Goal: Task Accomplishment & Management: Use online tool/utility

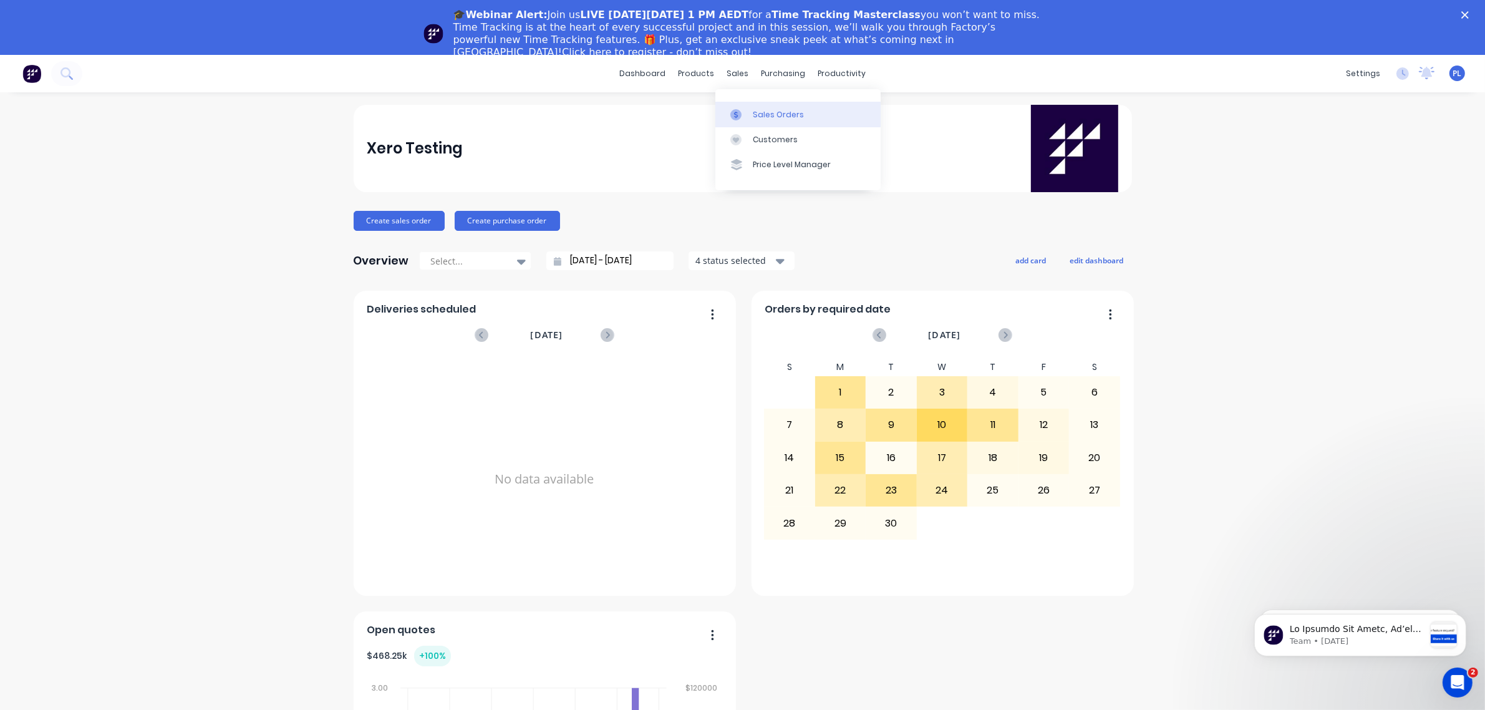
drag, startPoint x: 768, startPoint y: 114, endPoint x: 775, endPoint y: 112, distance: 7.7
click at [768, 114] on div "Sales Orders" at bounding box center [778, 114] width 51 height 11
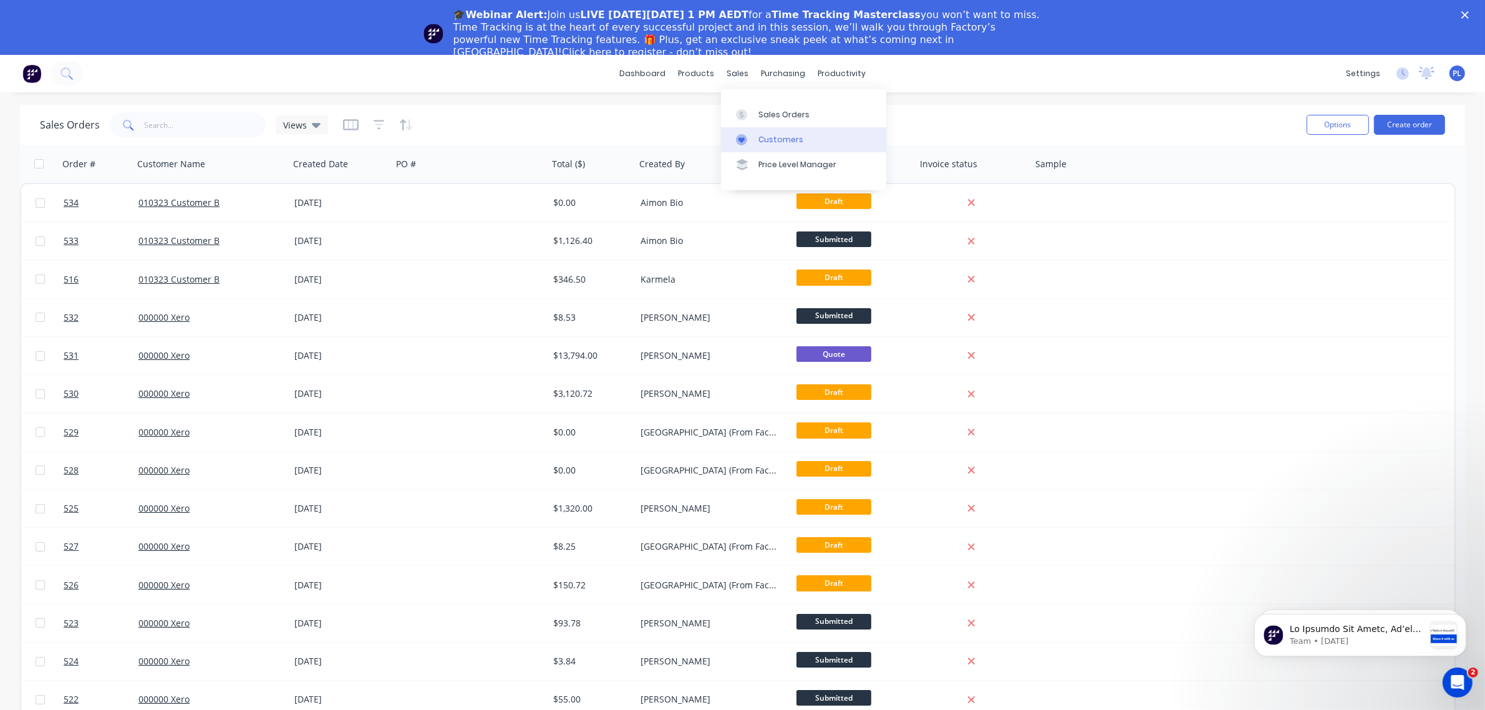
click at [761, 132] on link "Customers" at bounding box center [803, 139] width 165 height 25
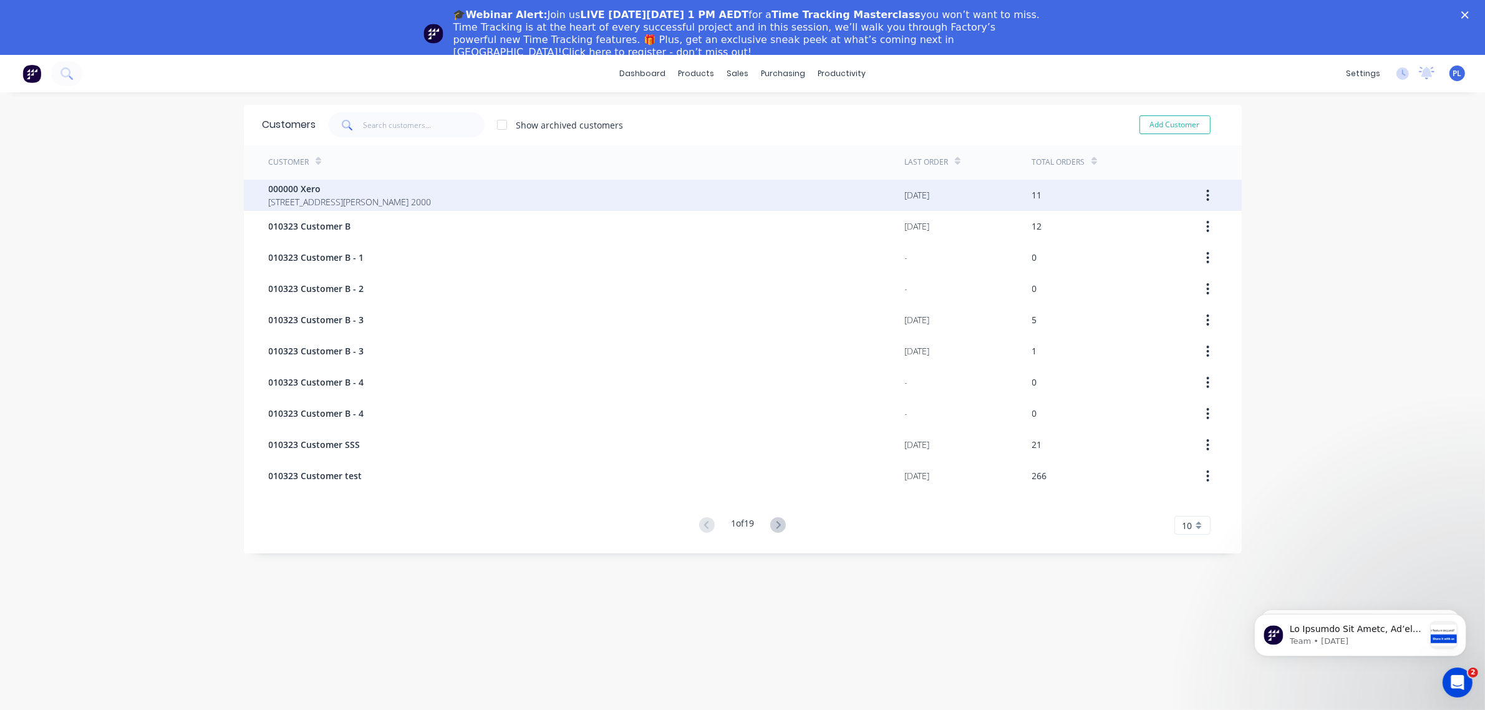
click at [463, 188] on div "000000 Xero 281 Elizabeth St SYDNEY 2000" at bounding box center [587, 195] width 636 height 31
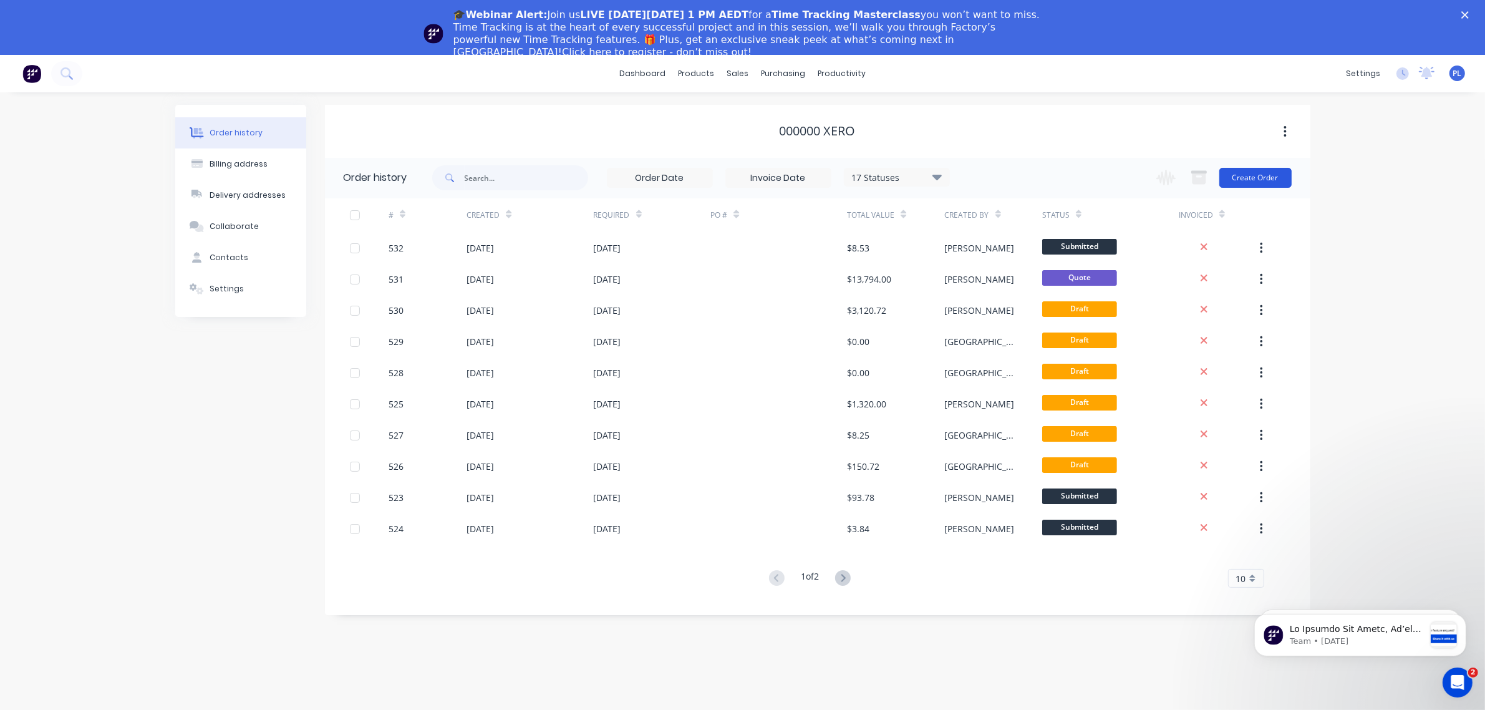
click at [1248, 176] on button "Create Order" at bounding box center [1255, 178] width 72 height 20
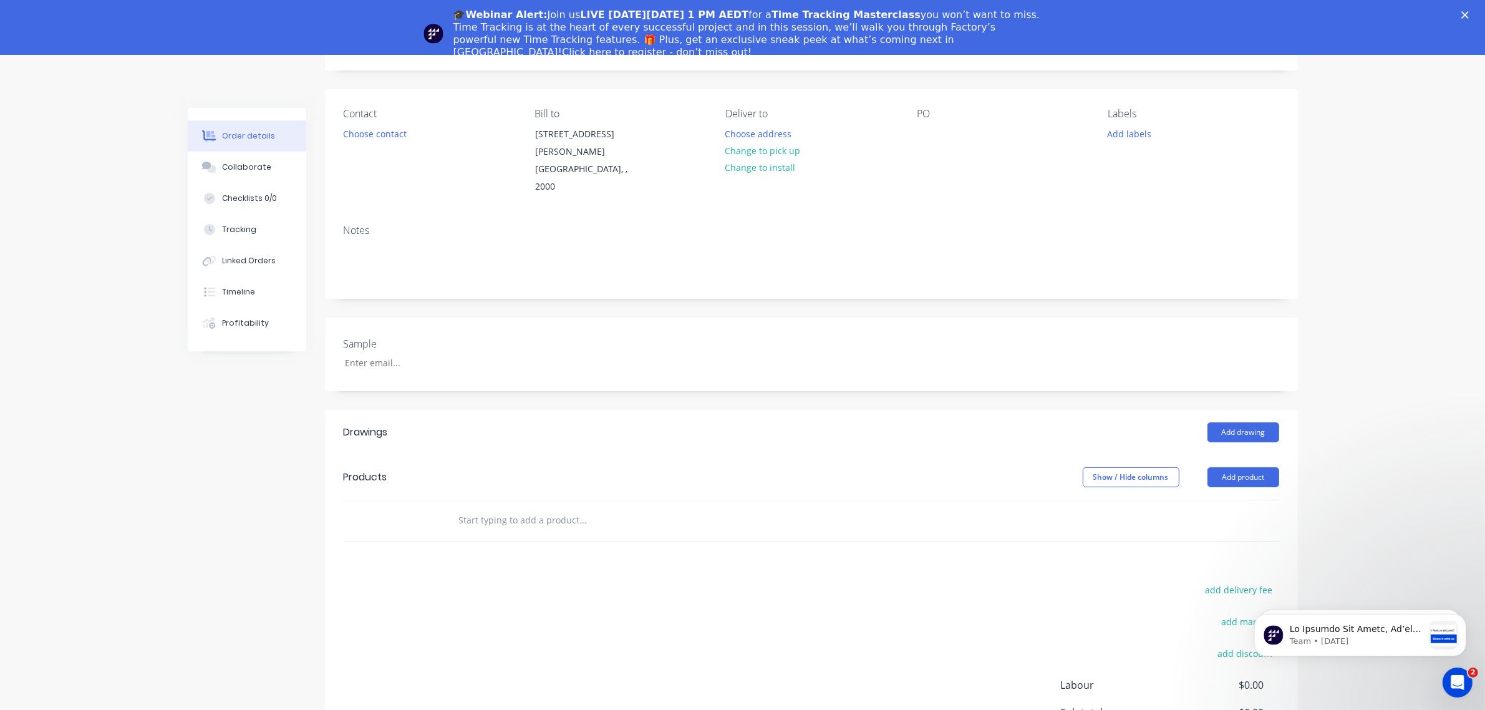
scroll to position [223, 0]
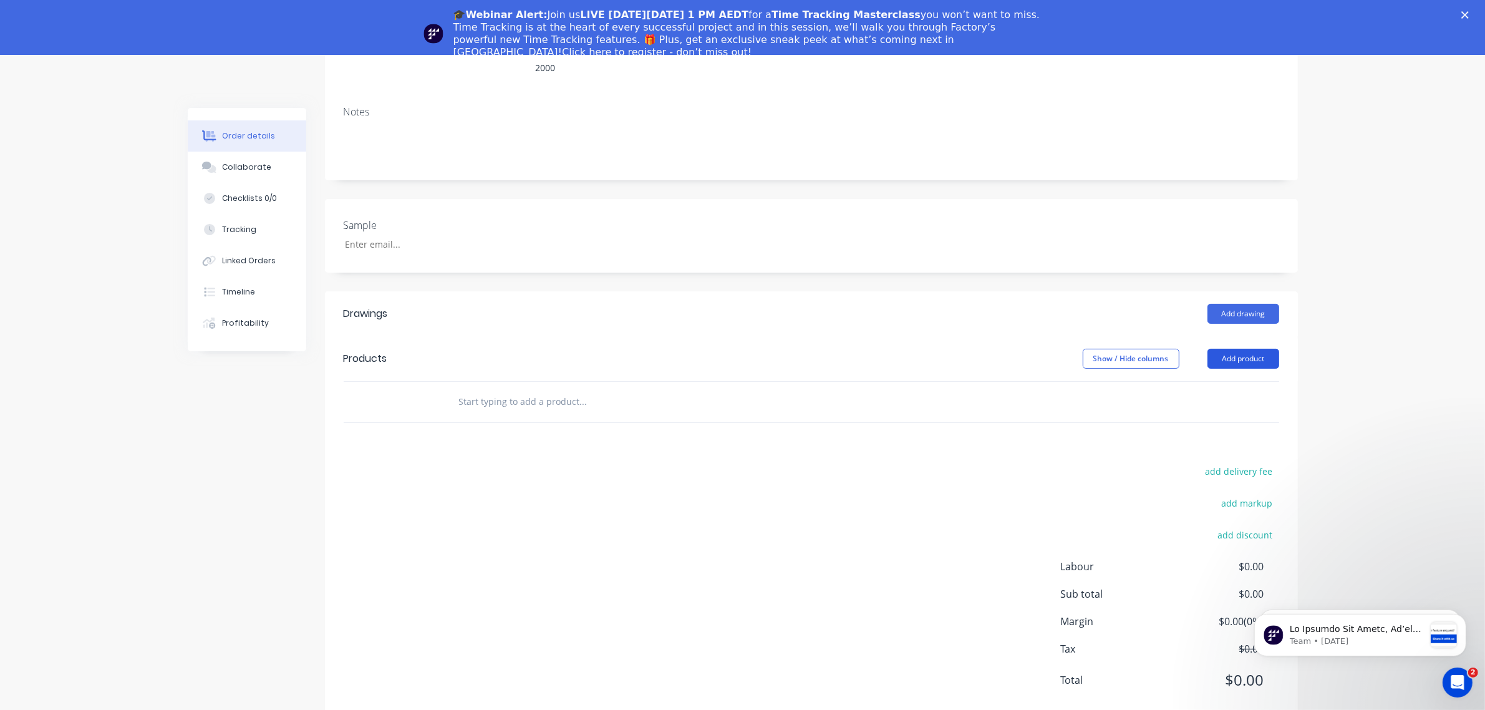
click at [1252, 349] on button "Add product" at bounding box center [1243, 359] width 72 height 20
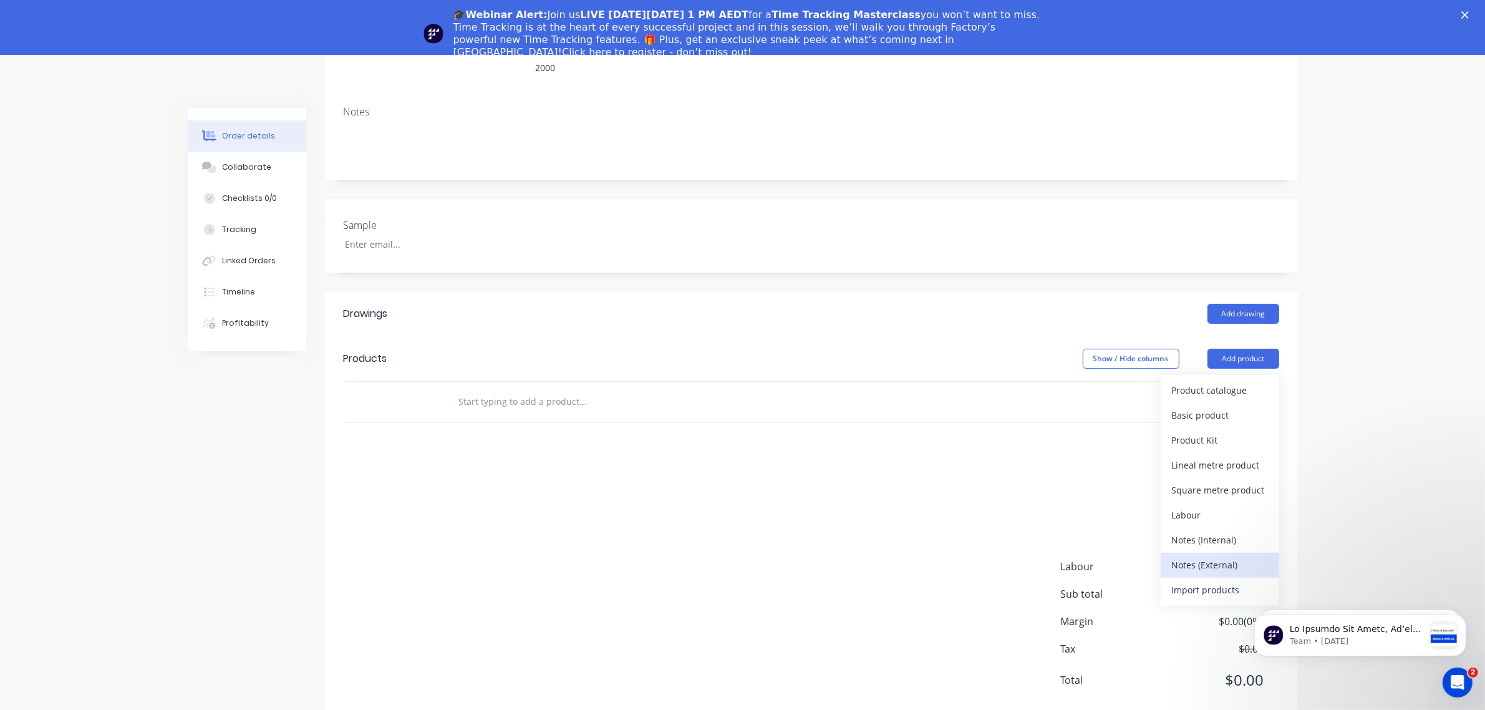
click at [1244, 556] on div "Notes (External)" at bounding box center [1220, 565] width 96 height 18
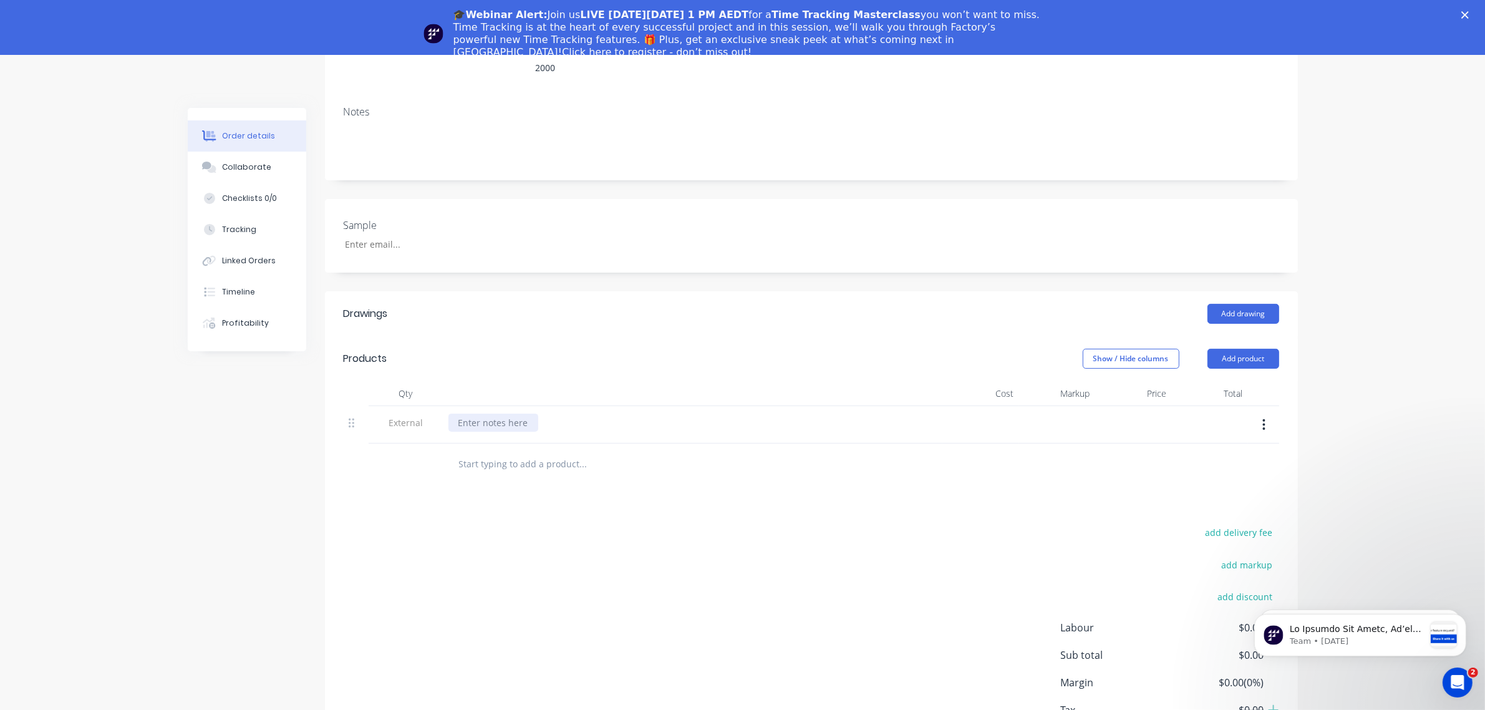
click at [503, 413] on div at bounding box center [493, 422] width 90 height 18
click at [933, 468] on div "Drawings Add drawing Products Show / Hide columns Add product Qty Cost Markup P…" at bounding box center [811, 537] width 973 height 493
click at [481, 451] on input "text" at bounding box center [582, 463] width 249 height 25
type input "GUARDS _ SUPPLIERD"
click at [617, 491] on button "Add GUARDS _ SUPPLIERD to order" at bounding box center [650, 511] width 374 height 40
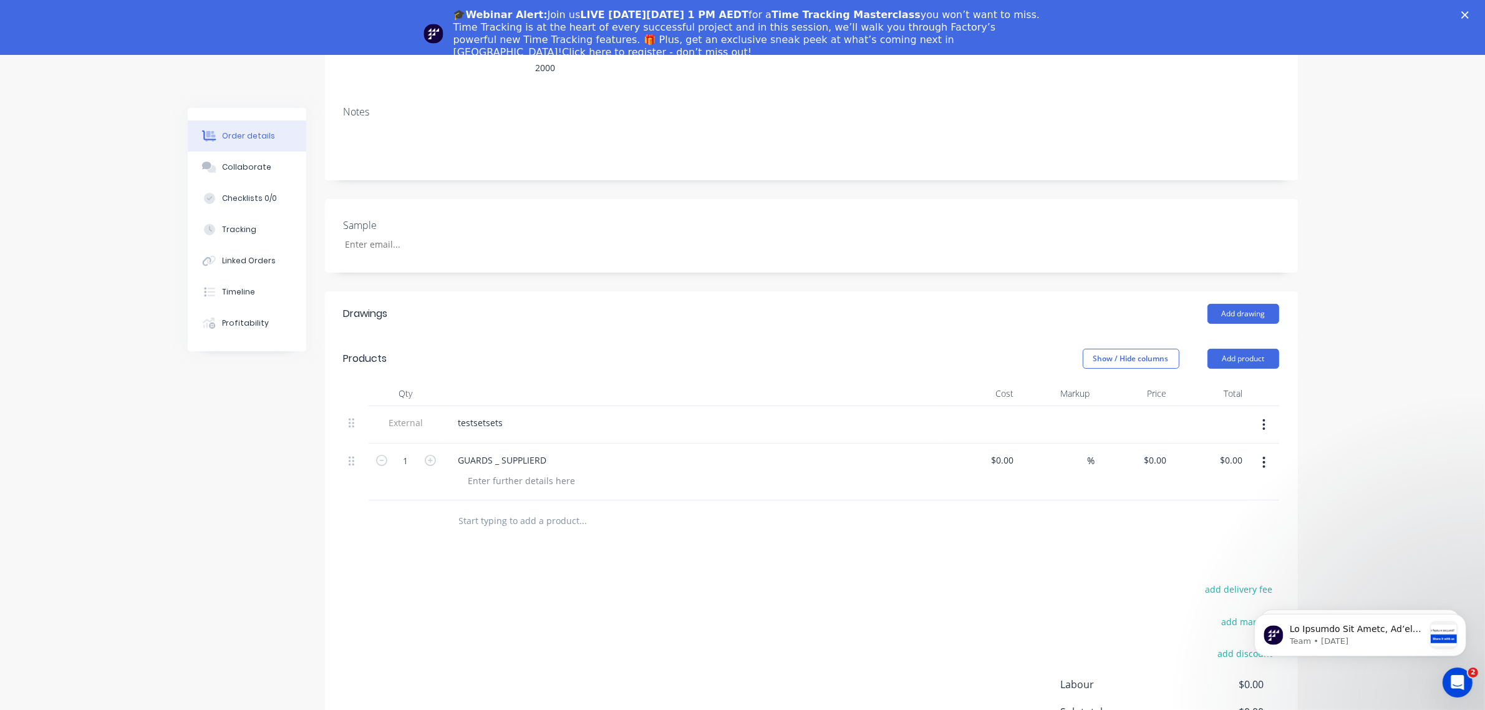
click at [504, 508] on input "text" at bounding box center [582, 520] width 249 height 25
click at [585, 508] on input "text" at bounding box center [582, 520] width 249 height 25
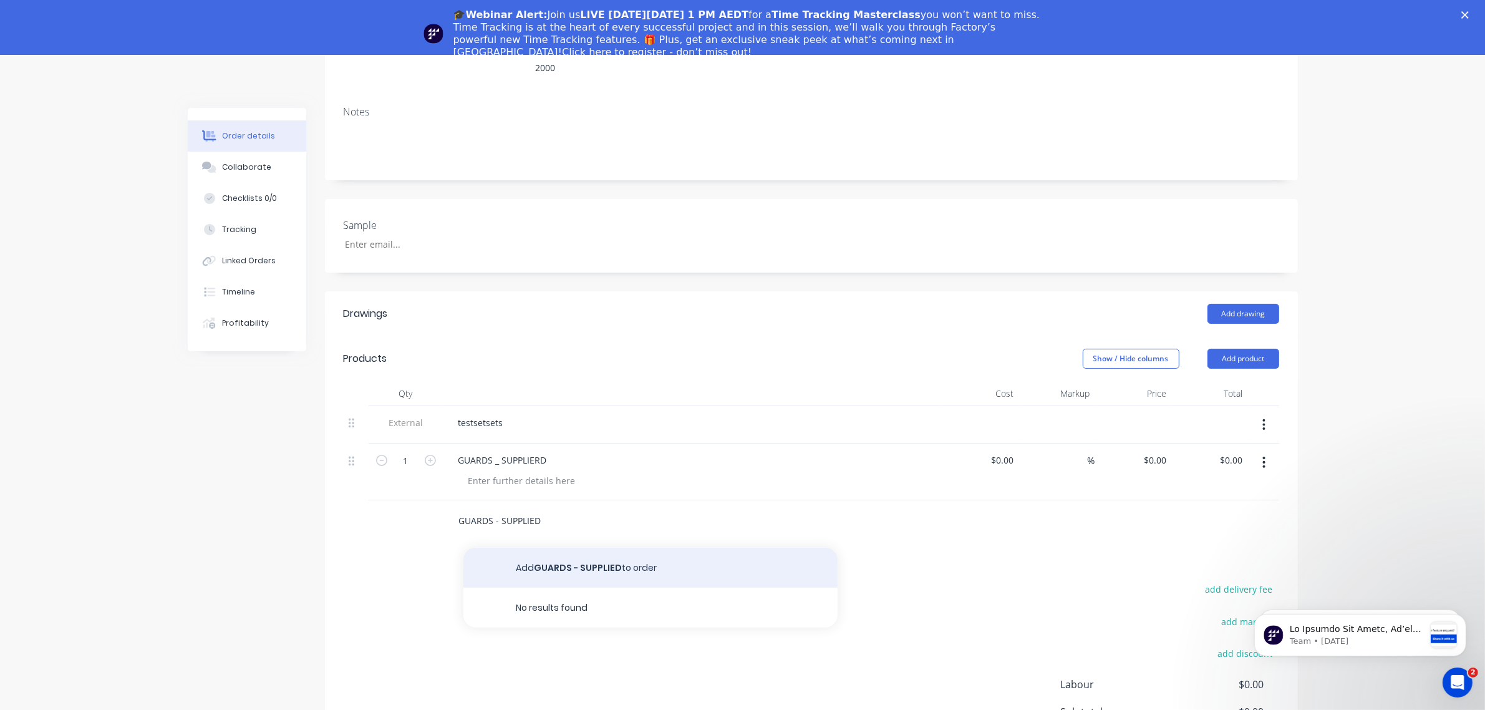
type input "GUARDS - SUPPLIED"
click at [577, 547] on button "Add GUARDS - SUPPLIED to order" at bounding box center [650, 567] width 374 height 40
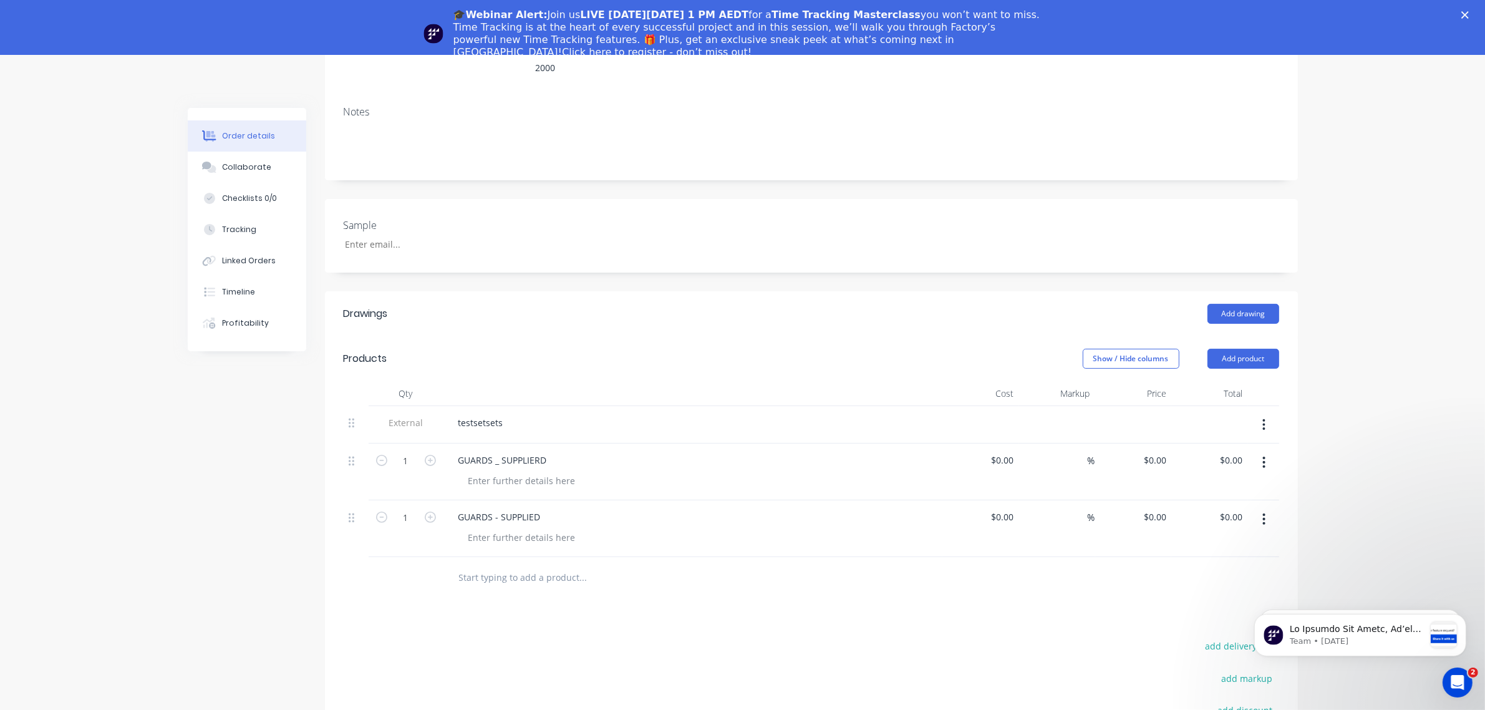
click at [563, 564] on input "text" at bounding box center [582, 576] width 249 height 25
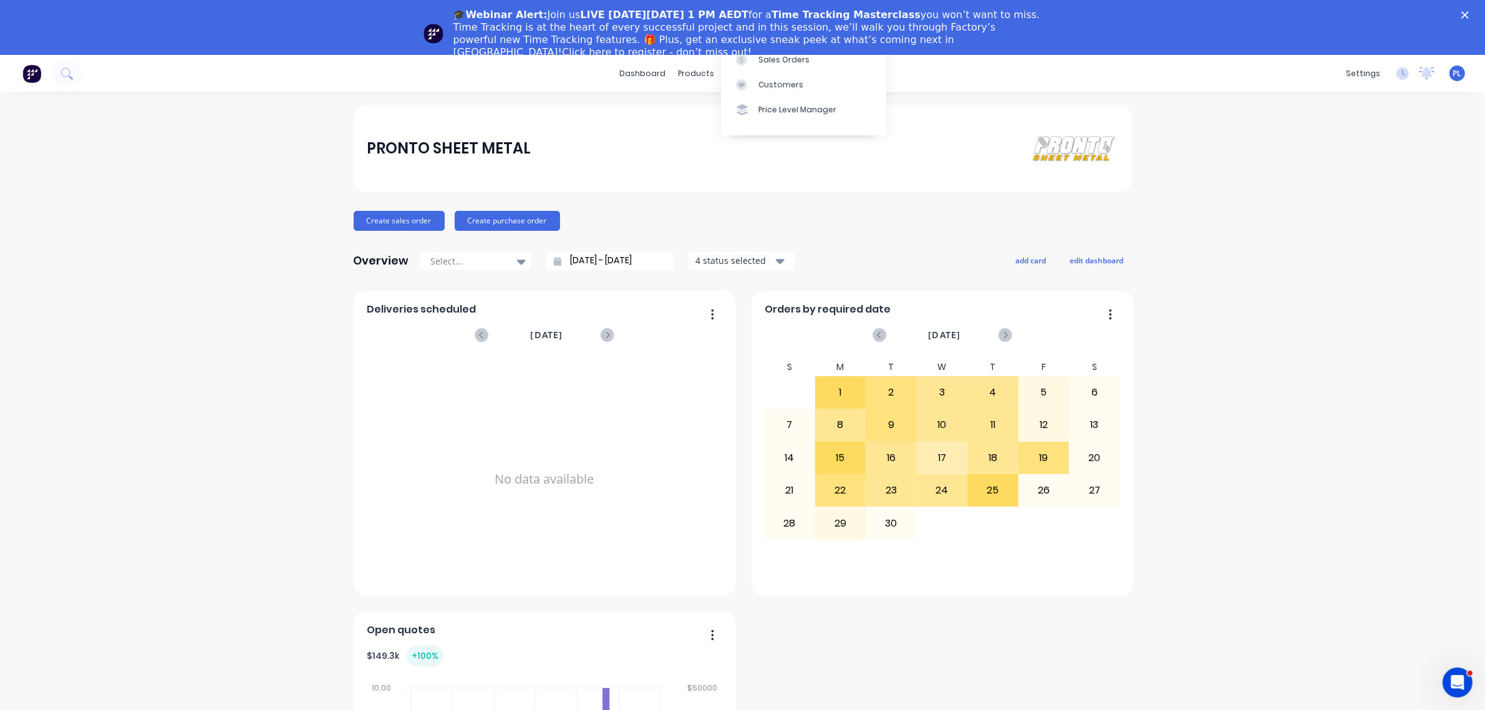
click at [768, 54] on div "🎓Webinar Alert: Join us LIVE on Thursday, October 16 at 1 PM AEDT for a Time Tr…" at bounding box center [742, 27] width 1485 height 55
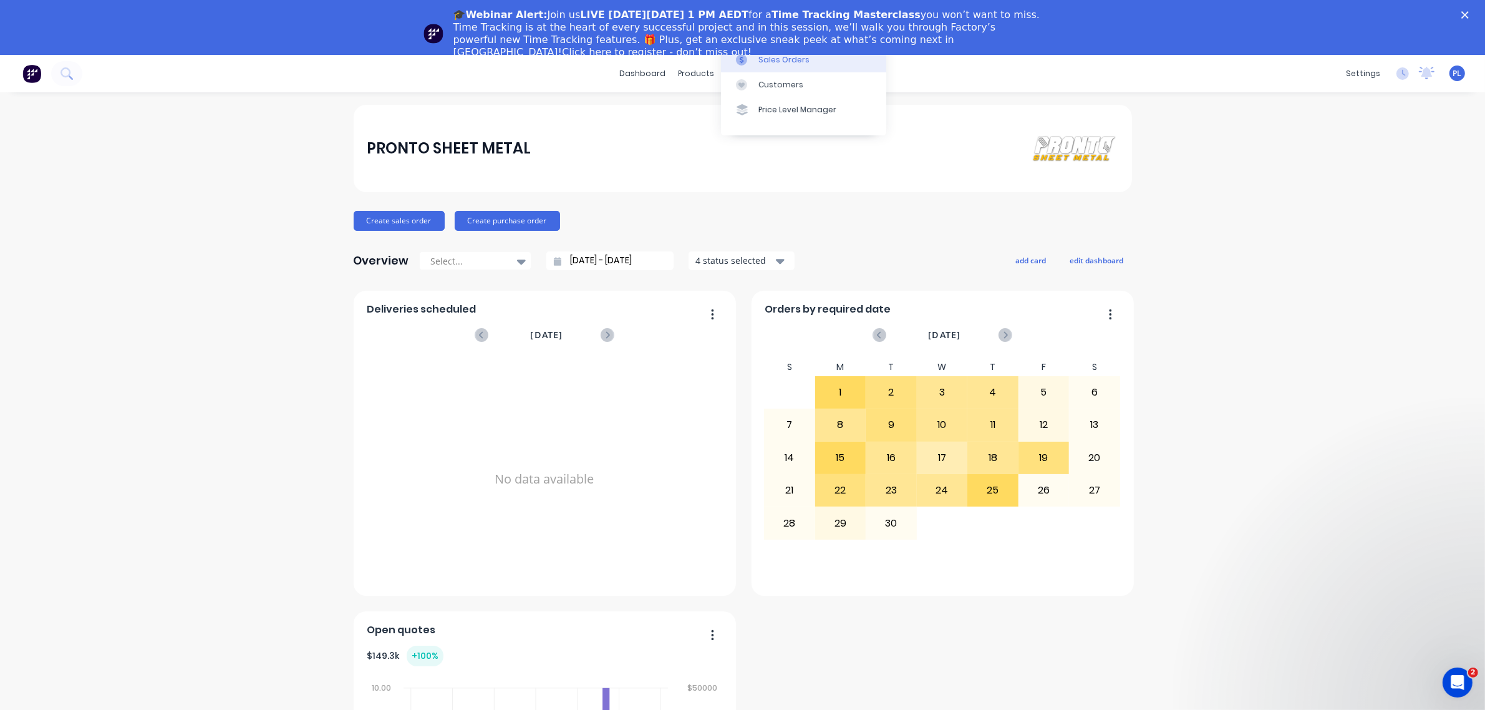
click at [766, 64] on div "Sales Orders" at bounding box center [783, 59] width 51 height 11
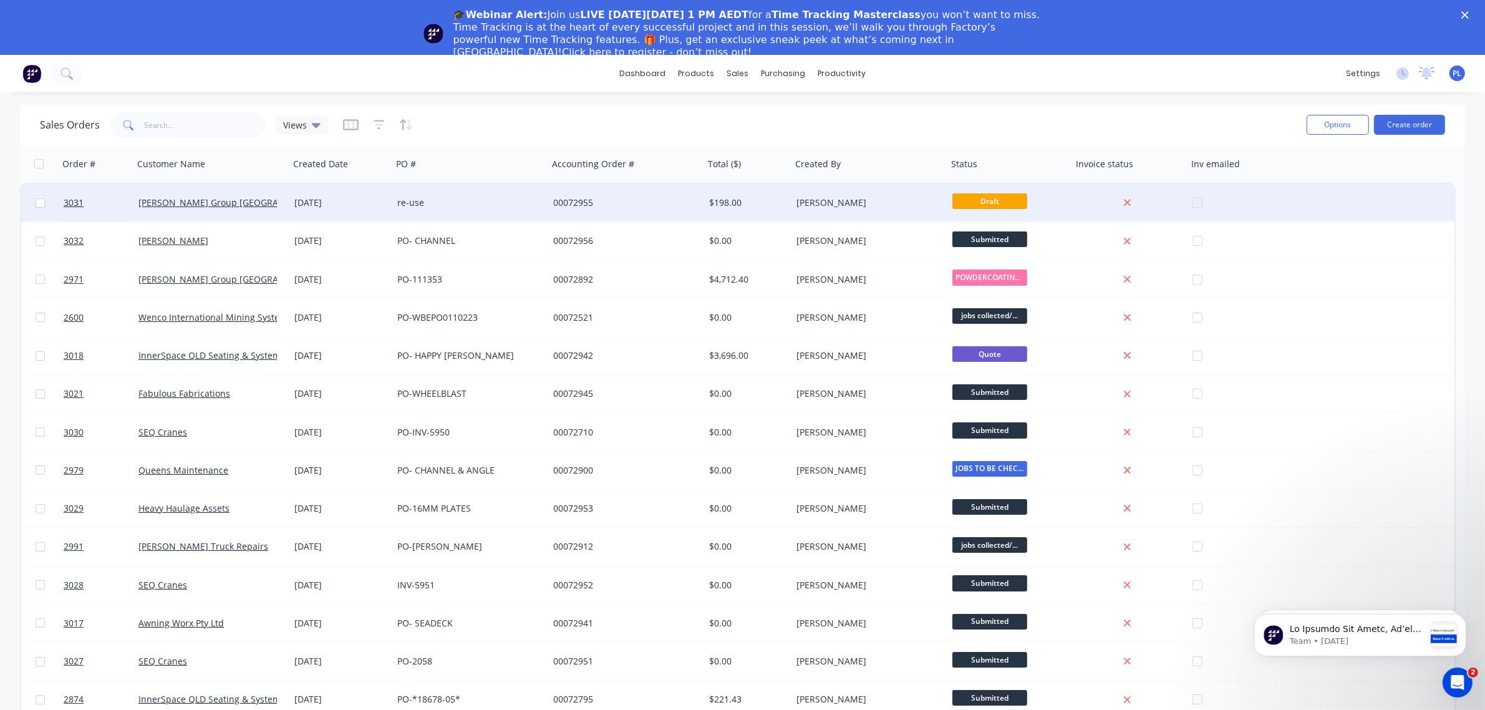
click at [622, 206] on div "00072955" at bounding box center [622, 202] width 138 height 12
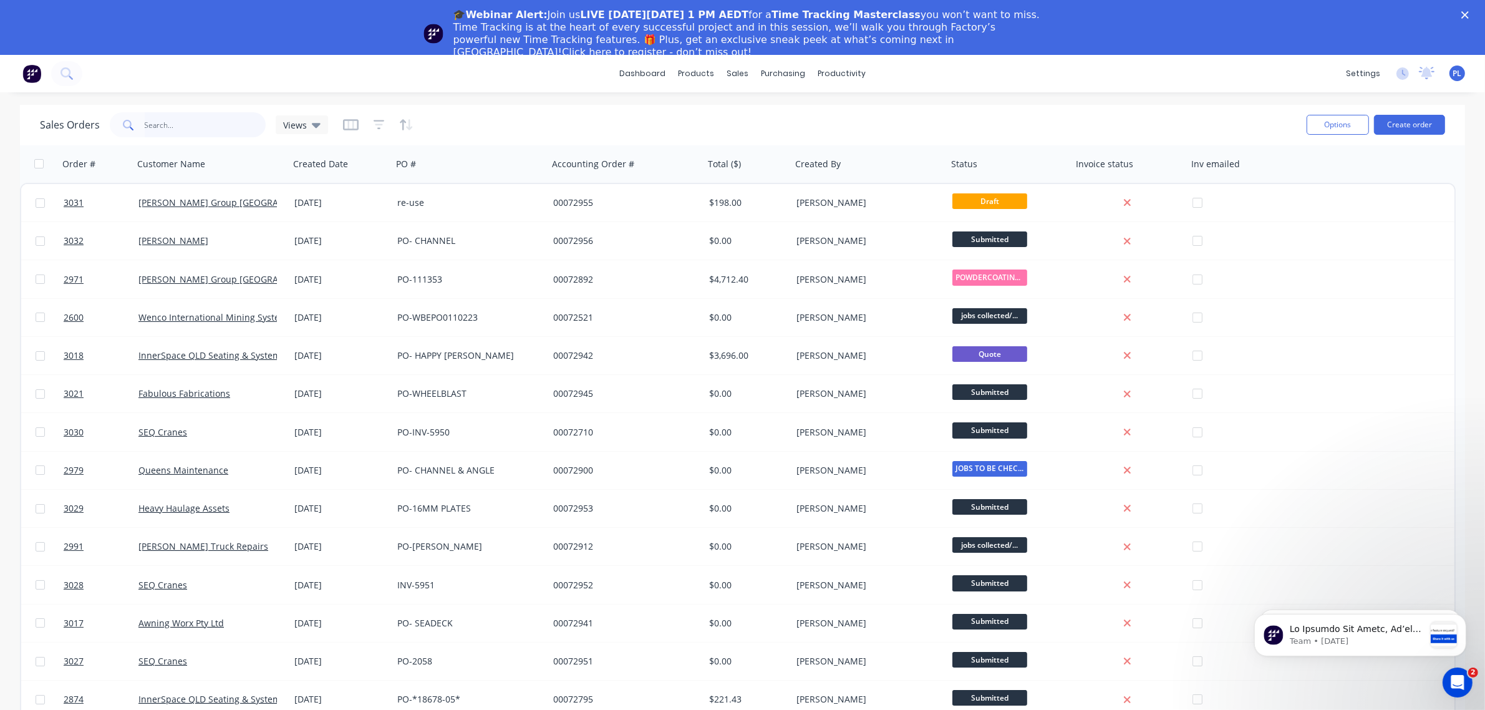
click at [175, 116] on input "text" at bounding box center [206, 124] width 122 height 25
type input "3024"
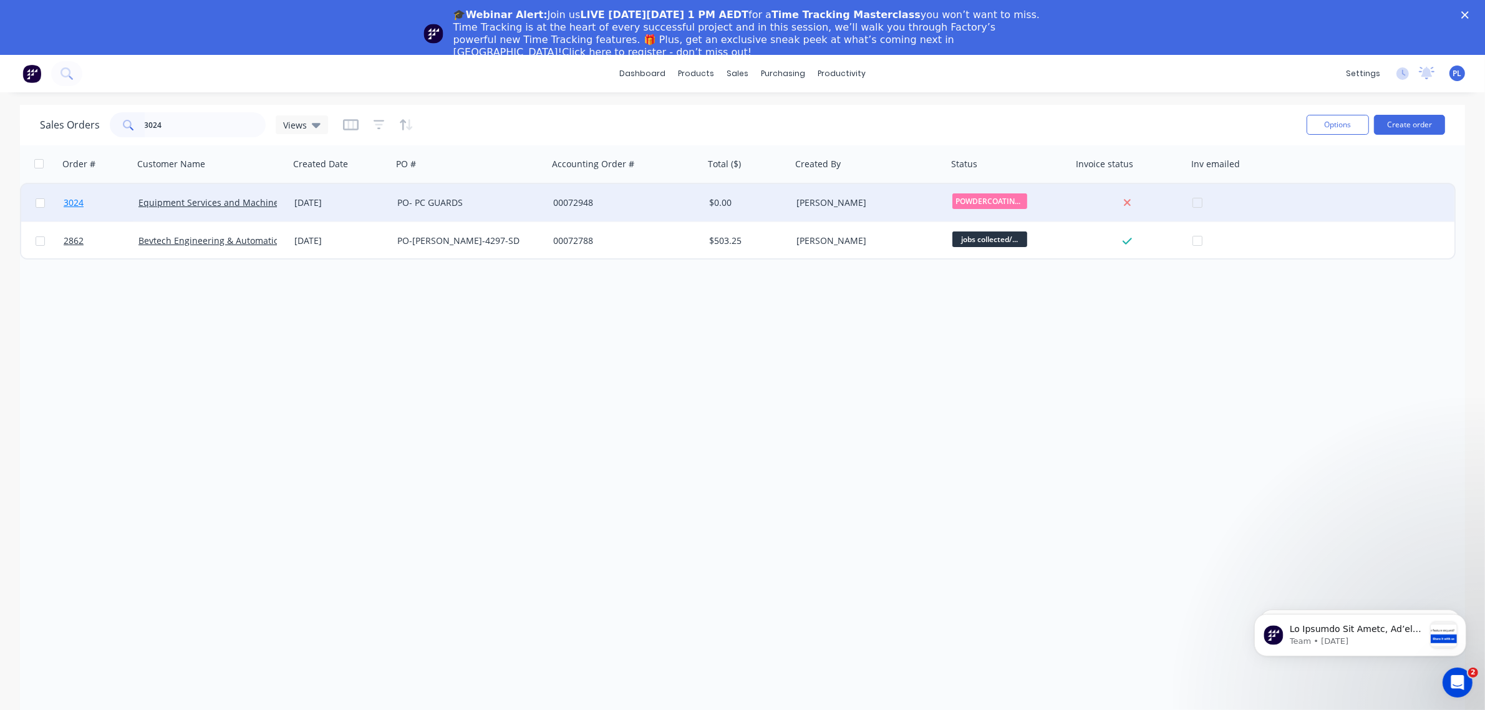
click at [99, 207] on link "3024" at bounding box center [101, 202] width 75 height 37
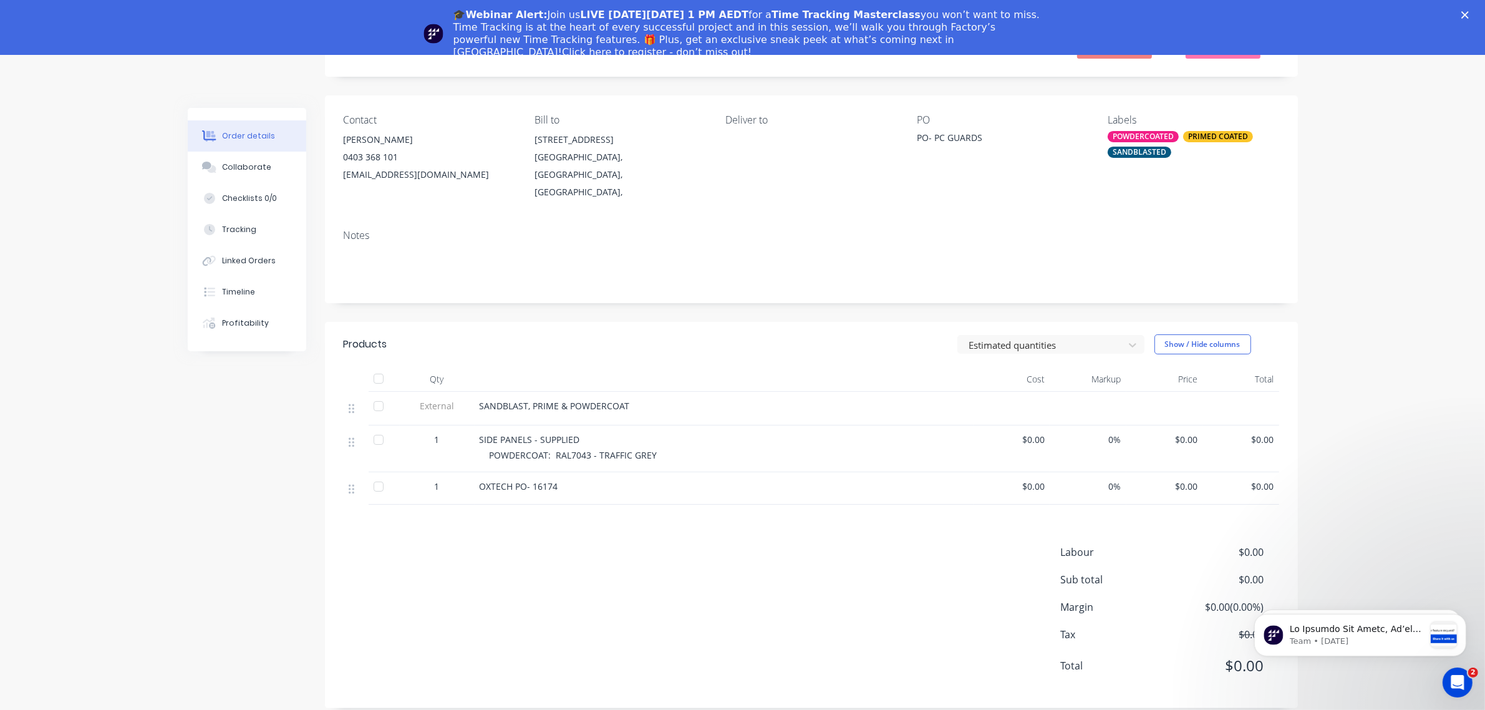
scroll to position [95, 0]
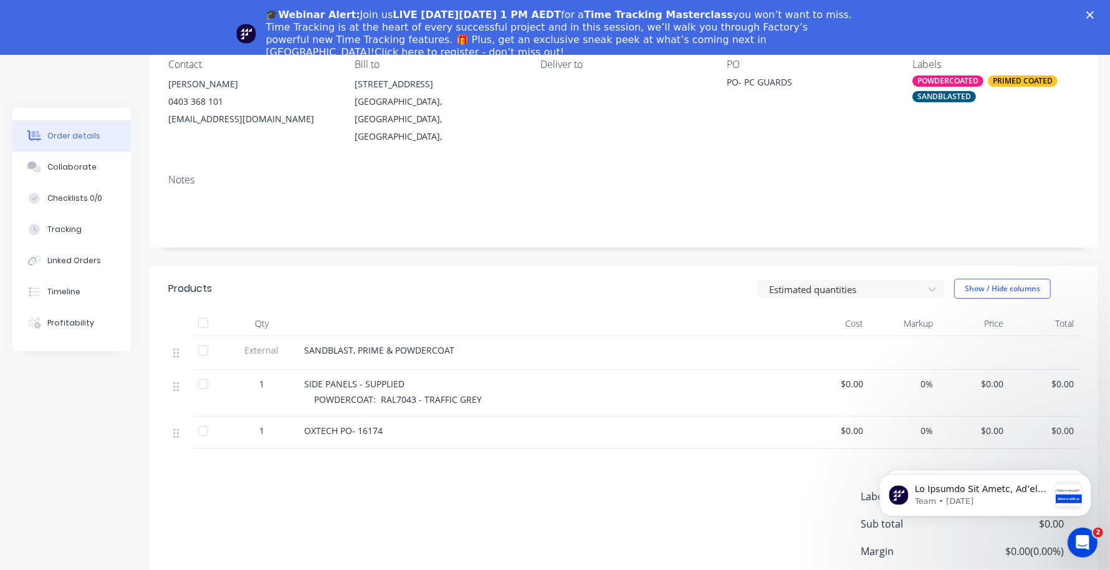
scroll to position [236, 0]
